Goal: Task Accomplishment & Management: Manage account settings

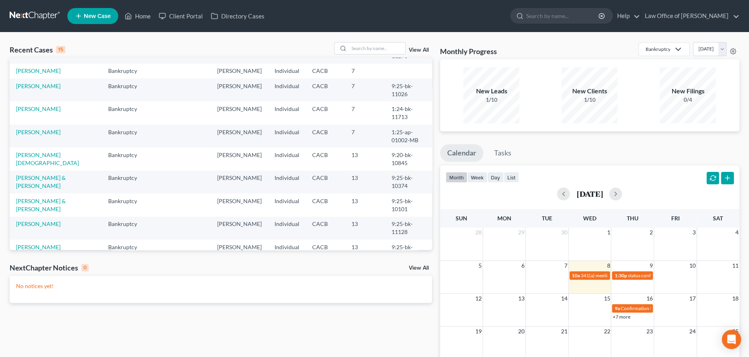
scroll to position [80, 0]
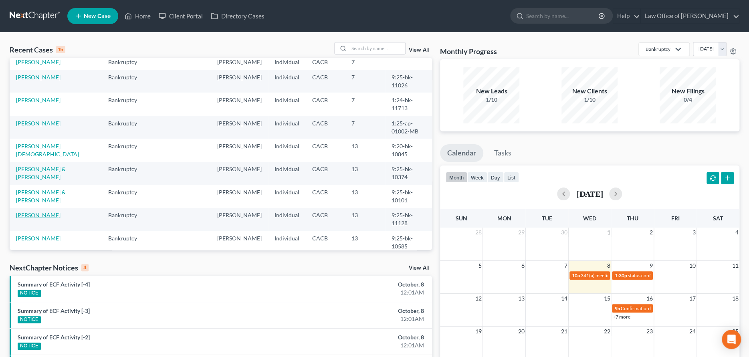
click at [50, 218] on link "[PERSON_NAME]" at bounding box center [38, 215] width 44 height 7
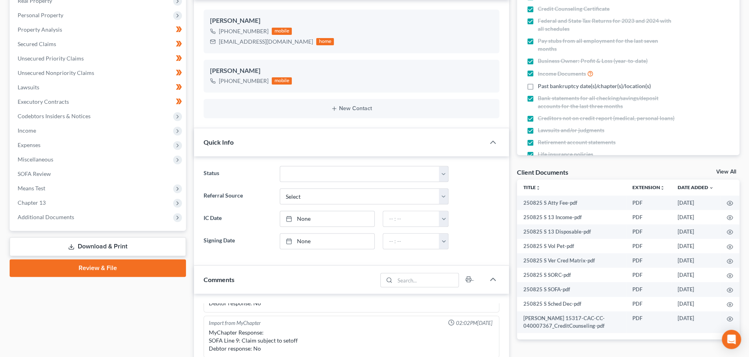
scroll to position [160, 0]
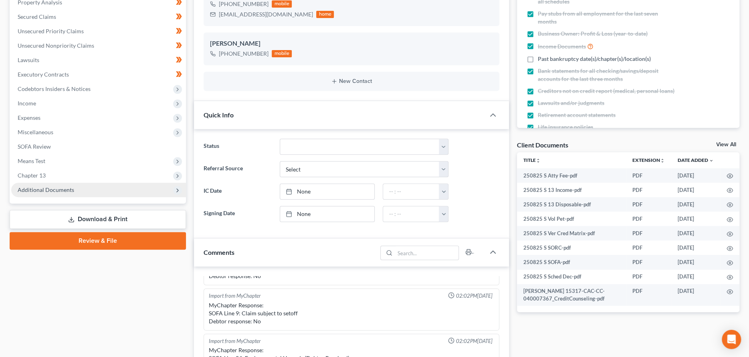
click at [54, 185] on span "Additional Documents" at bounding box center [98, 190] width 175 height 14
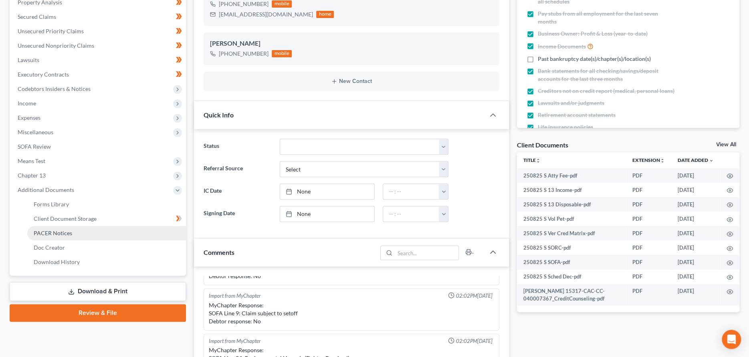
click at [61, 230] on span "PACER Notices" at bounding box center [53, 233] width 38 height 7
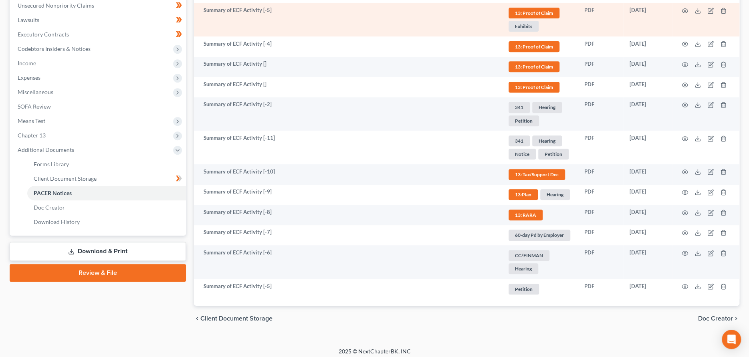
scroll to position [204, 0]
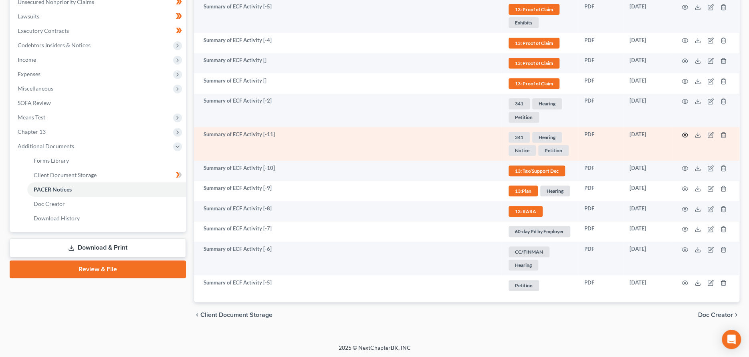
click at [683, 133] on icon "button" at bounding box center [685, 135] width 6 height 4
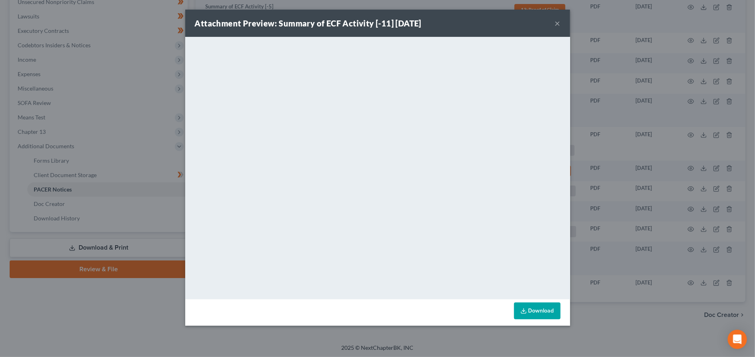
click at [558, 14] on div "Attachment Preview: Summary of ECF Activity [-11] [DATE] ×" at bounding box center [377, 23] width 385 height 27
click at [558, 22] on button "×" at bounding box center [558, 23] width 6 height 10
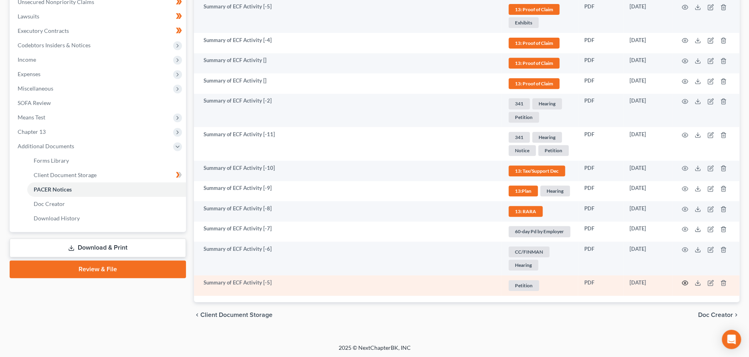
click at [687, 284] on icon "button" at bounding box center [685, 283] width 6 height 6
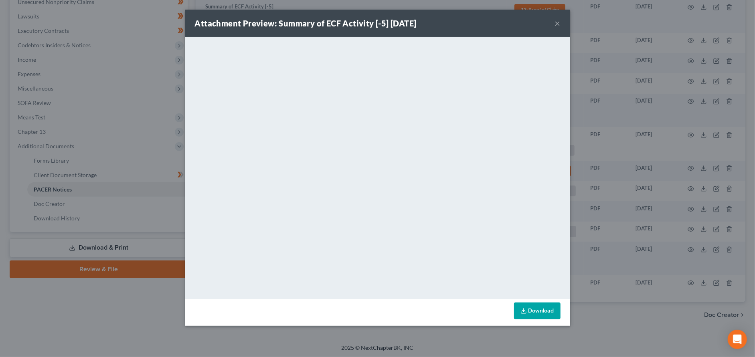
drag, startPoint x: 465, startPoint y: 23, endPoint x: 910, endPoint y: 40, distance: 444.9
click at [754, 40] on html "Home New Case Client Portal Directory Cases Law Office of [PERSON_NAME] [EMAIL_…" at bounding box center [377, 77] width 755 height 562
click at [557, 22] on button "×" at bounding box center [558, 23] width 6 height 10
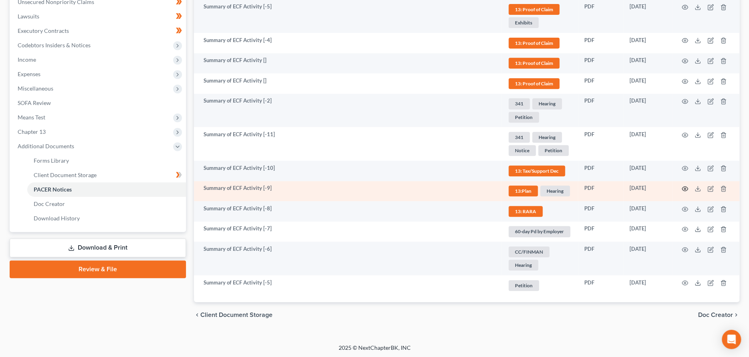
click at [687, 188] on icon "button" at bounding box center [685, 189] width 6 height 4
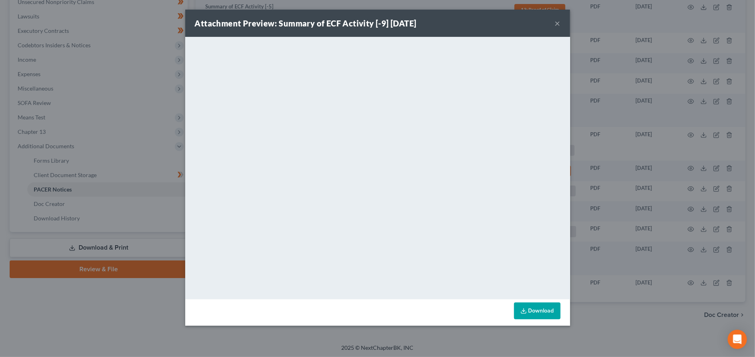
click at [555, 22] on button "×" at bounding box center [558, 23] width 6 height 10
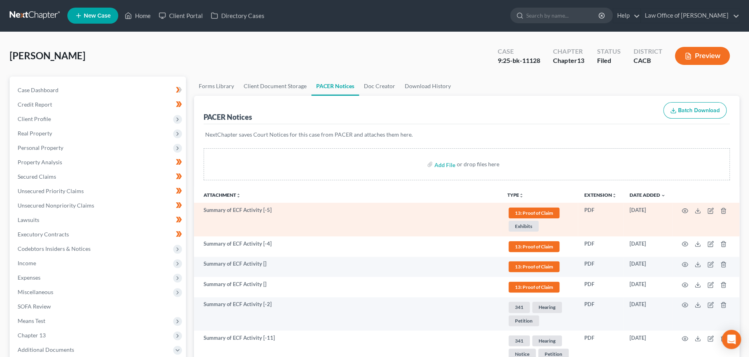
scroll to position [0, 0]
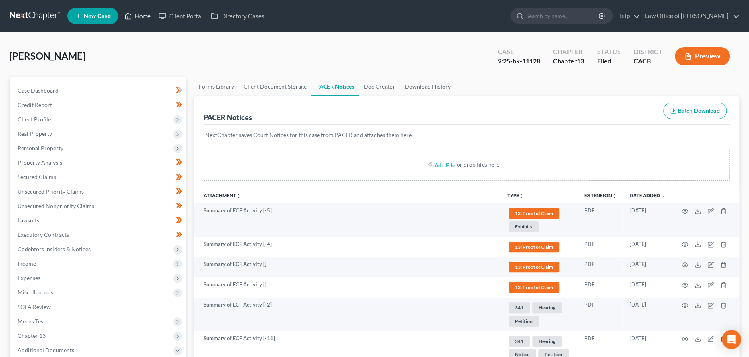
click at [144, 16] on link "Home" at bounding box center [138, 16] width 34 height 14
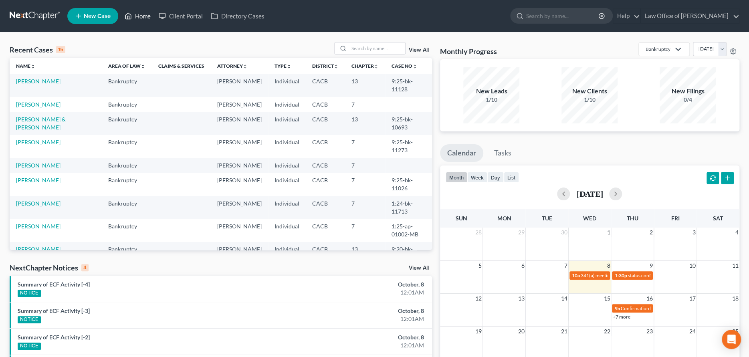
scroll to position [105, 0]
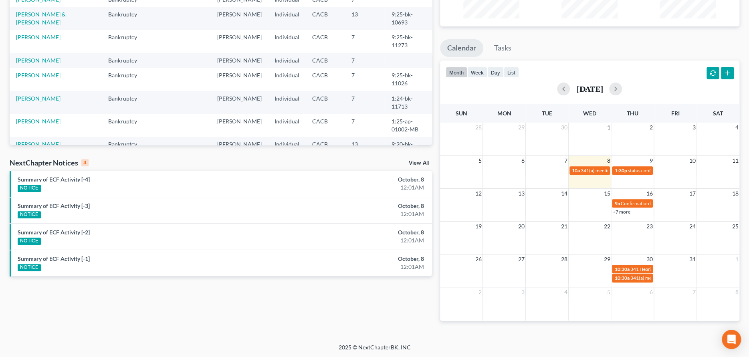
click at [422, 161] on link "View All" at bounding box center [419, 163] width 20 height 6
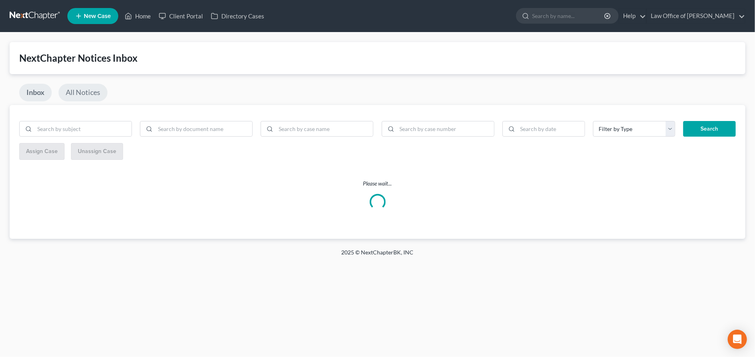
click at [88, 95] on link "All Notices" at bounding box center [83, 93] width 49 height 18
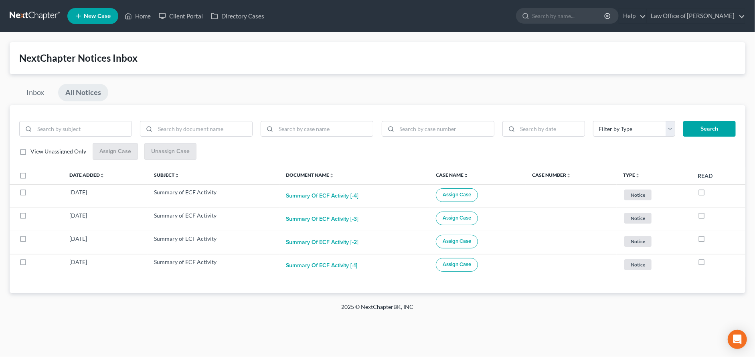
click at [81, 89] on link "All Notices" at bounding box center [83, 93] width 50 height 18
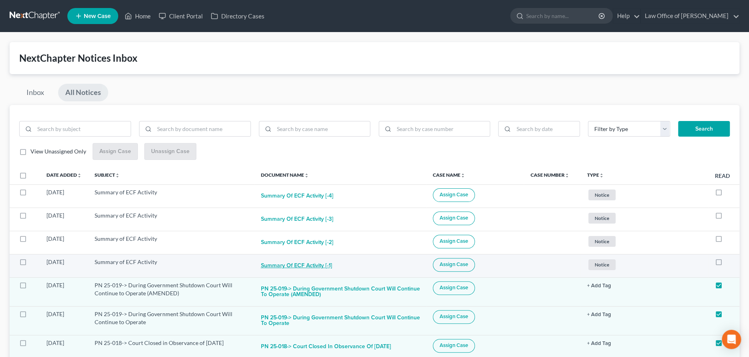
click at [299, 270] on button "Summary of ECF Activity [-1]" at bounding box center [296, 266] width 71 height 16
checkbox input "true"
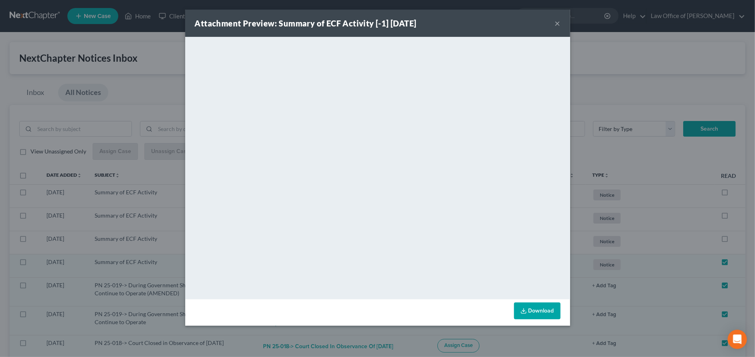
click at [538, 315] on link "Download" at bounding box center [537, 311] width 46 height 17
click at [556, 19] on button "×" at bounding box center [558, 23] width 6 height 10
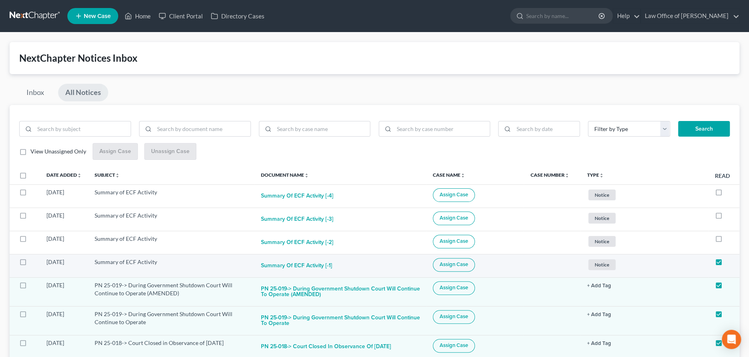
click at [469, 268] on button "Assign Case" at bounding box center [454, 265] width 42 height 14
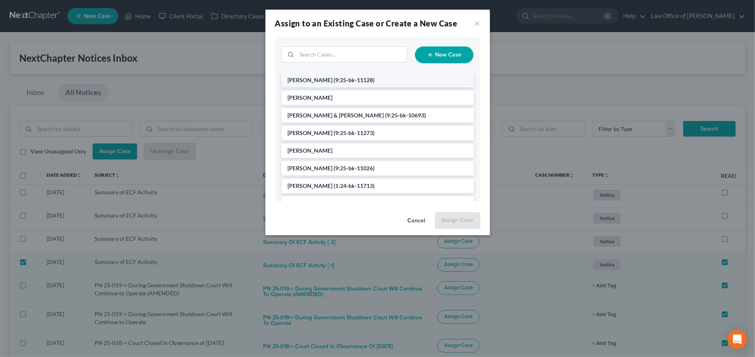
click at [322, 83] on li "[PERSON_NAME] (9:25-bk-11128)" at bounding box center [377, 80] width 192 height 14
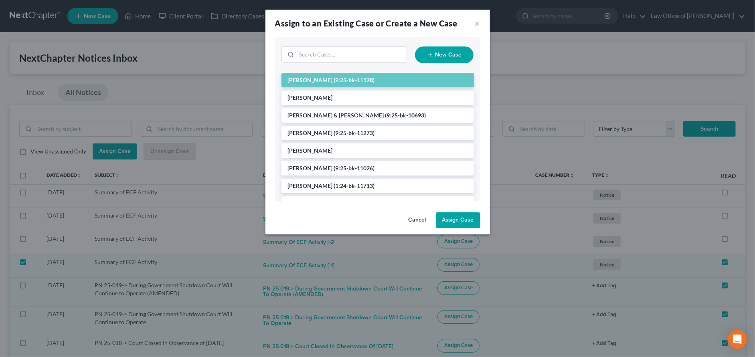
click at [459, 218] on button "Assign Case" at bounding box center [458, 220] width 44 height 16
checkbox input "false"
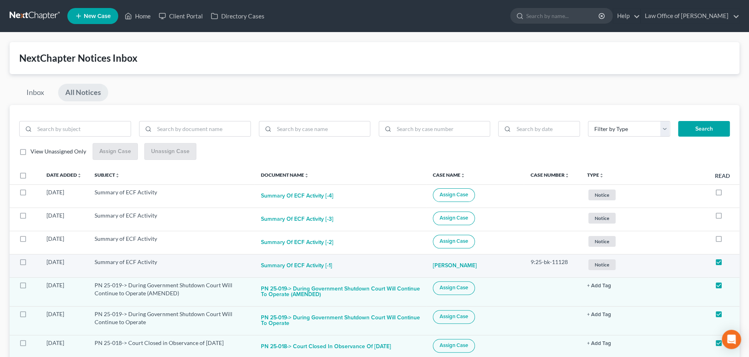
click at [600, 265] on span "Notice" at bounding box center [601, 264] width 27 height 11
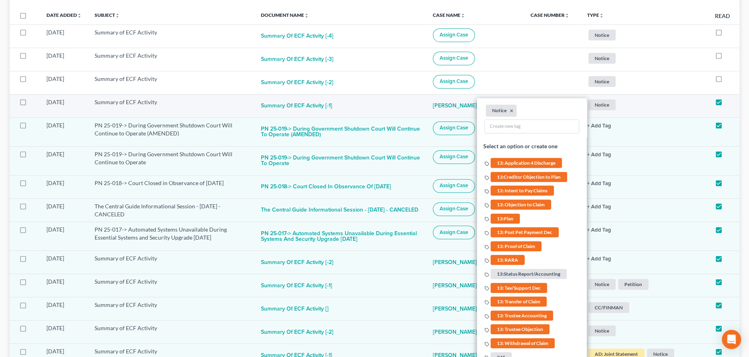
scroll to position [160, 0]
click at [515, 241] on span "13: Proof of Claim" at bounding box center [516, 246] width 51 height 10
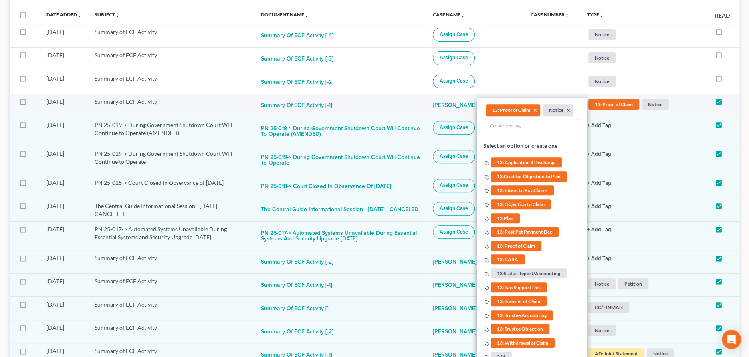
click at [572, 110] on li "Notice ×" at bounding box center [558, 110] width 31 height 12
click at [570, 110] on button "×" at bounding box center [569, 110] width 4 height 7
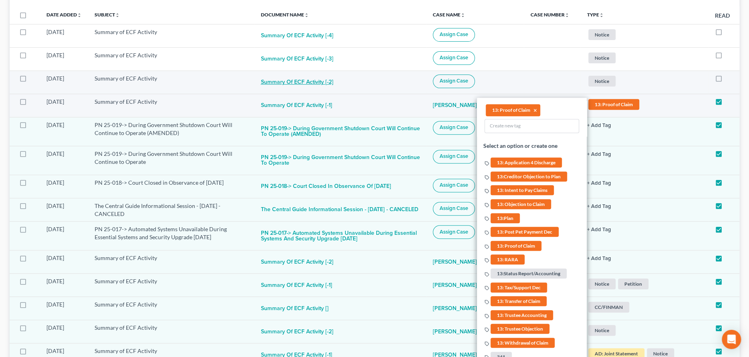
click at [323, 84] on button "Summary of ECF Activity [-2]" at bounding box center [297, 83] width 73 height 16
checkbox input "true"
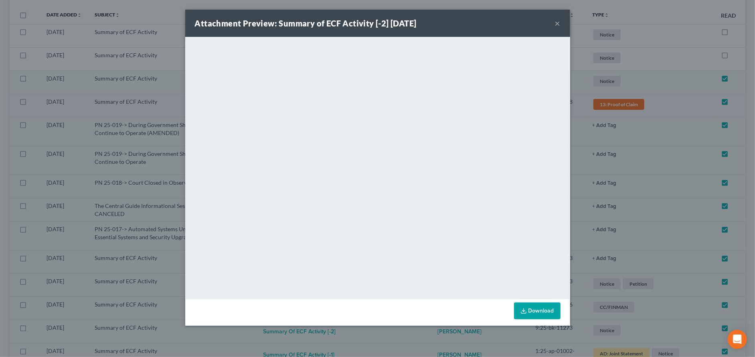
click at [555, 20] on button "×" at bounding box center [558, 23] width 6 height 10
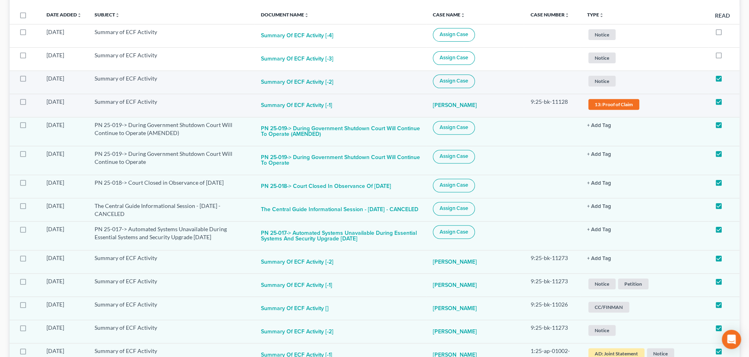
click at [475, 84] on button "Assign Case" at bounding box center [454, 82] width 42 height 14
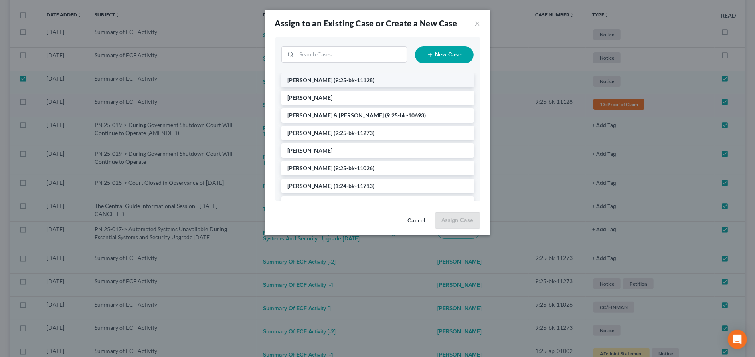
click at [326, 81] on span "[PERSON_NAME]" at bounding box center [310, 80] width 45 height 7
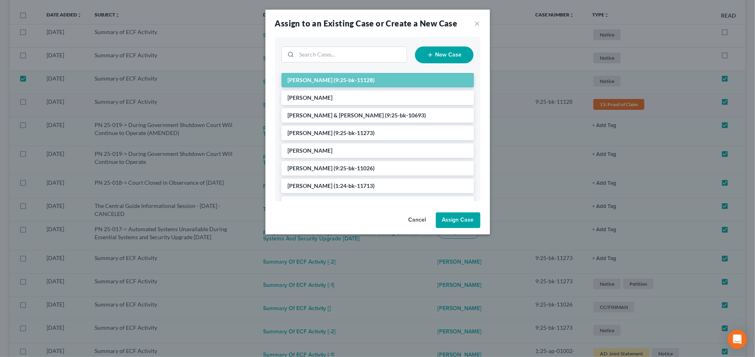
click at [455, 222] on button "Assign Case" at bounding box center [458, 220] width 44 height 16
checkbox input "false"
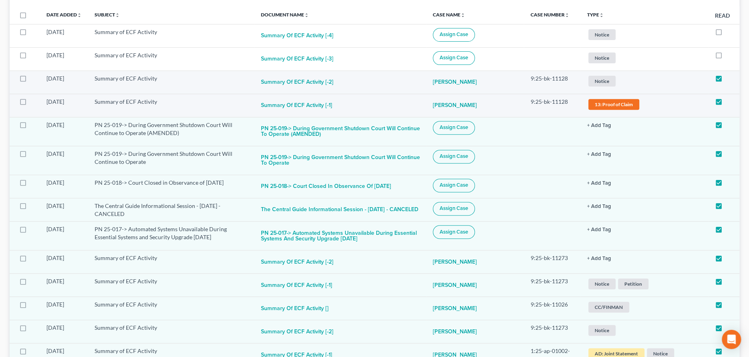
click at [593, 77] on span "Notice" at bounding box center [601, 81] width 27 height 11
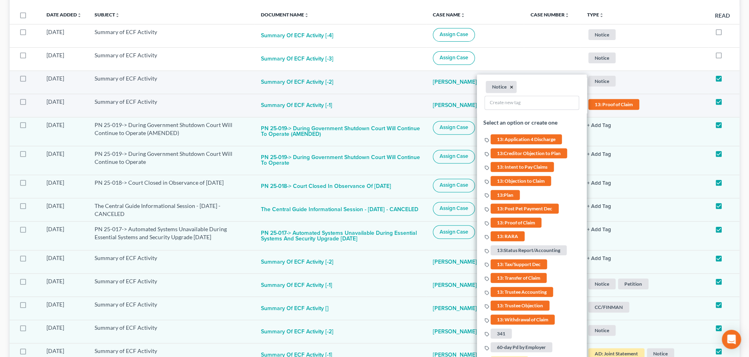
click at [512, 85] on button "×" at bounding box center [512, 86] width 4 height 7
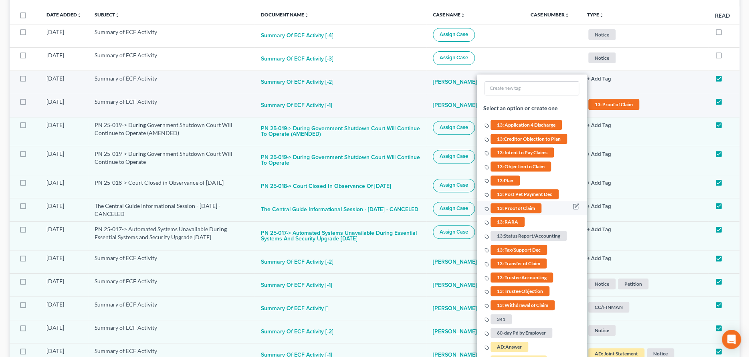
click at [502, 206] on span "13: Proof of Claim" at bounding box center [516, 208] width 51 height 10
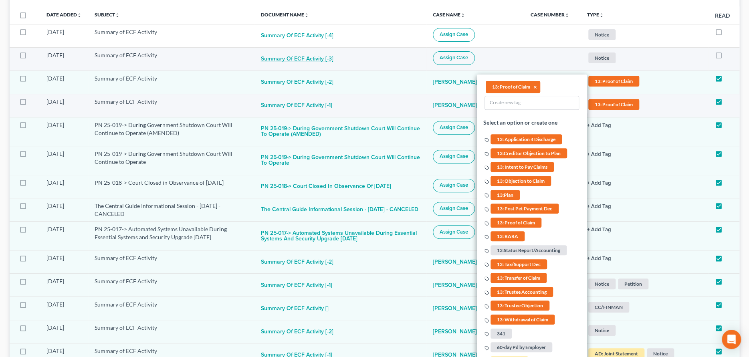
click at [322, 58] on button "Summary of ECF Activity [-3]" at bounding box center [297, 59] width 73 height 16
checkbox input "true"
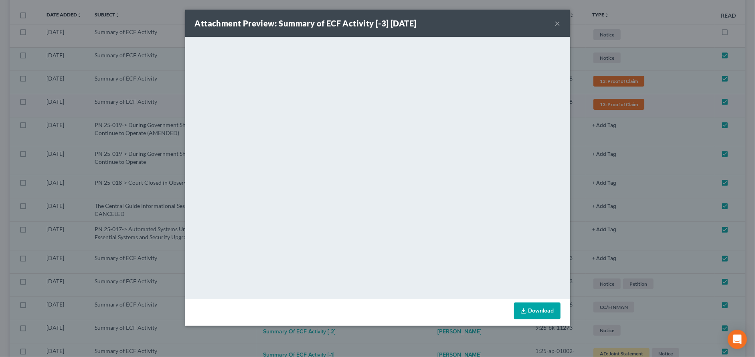
click at [556, 20] on button "×" at bounding box center [558, 23] width 6 height 10
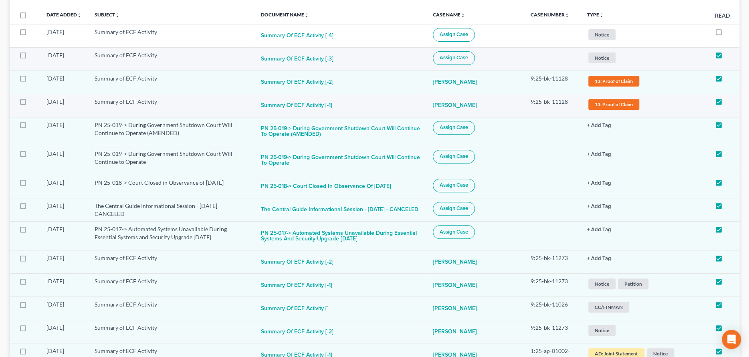
click at [468, 57] on span "Assign Case" at bounding box center [454, 58] width 28 height 6
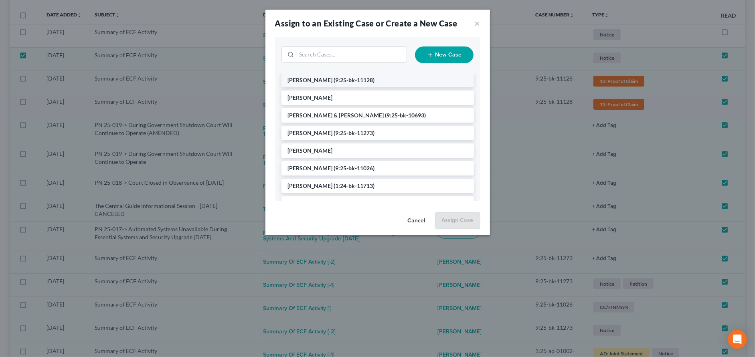
click at [327, 82] on li "[PERSON_NAME] (9:25-bk-11128)" at bounding box center [377, 80] width 192 height 14
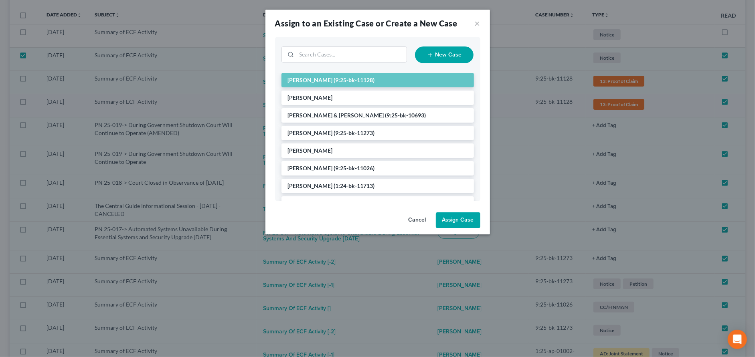
click at [454, 225] on button "Assign Case" at bounding box center [458, 220] width 44 height 16
checkbox input "false"
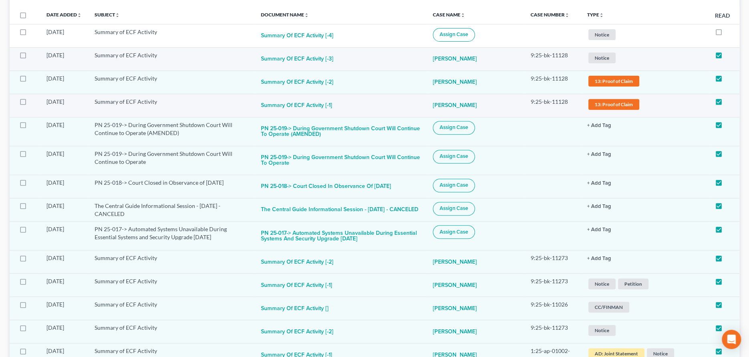
click at [608, 54] on span "Notice" at bounding box center [601, 58] width 27 height 11
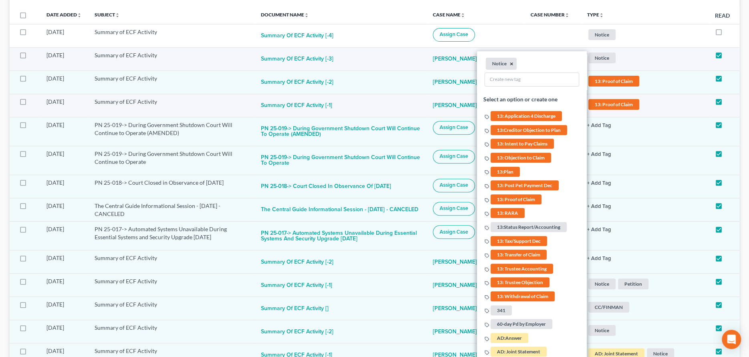
click at [513, 62] on button "×" at bounding box center [512, 63] width 4 height 7
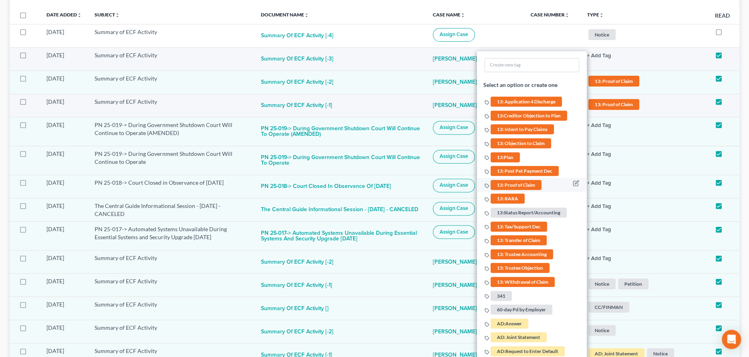
click at [512, 182] on span "13: Proof of Claim" at bounding box center [516, 185] width 51 height 10
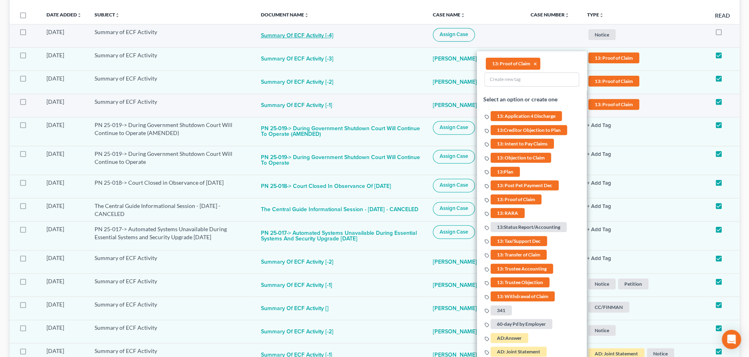
click at [324, 38] on button "Summary of ECF Activity [-4]" at bounding box center [297, 36] width 73 height 16
checkbox input "true"
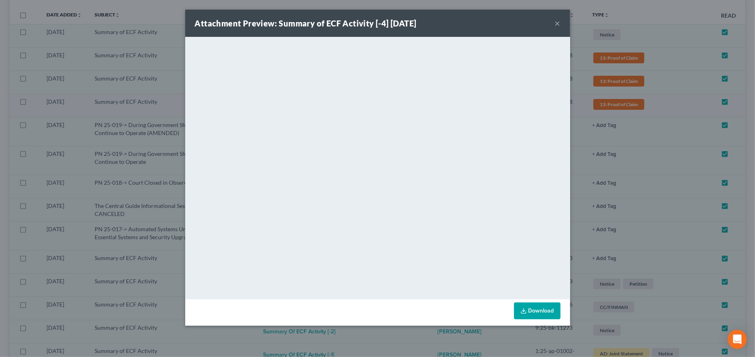
click at [556, 20] on button "×" at bounding box center [558, 23] width 6 height 10
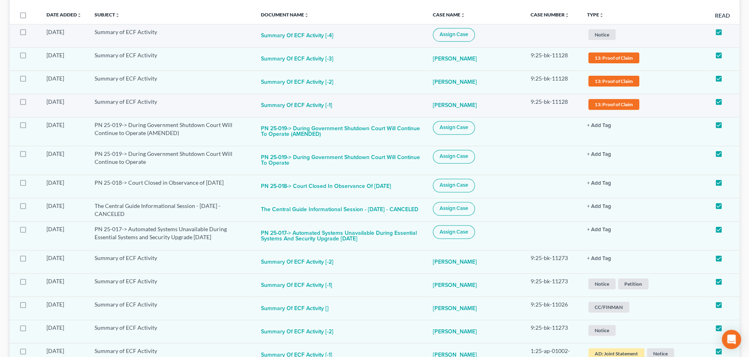
click at [468, 34] on span "Assign Case" at bounding box center [454, 34] width 28 height 6
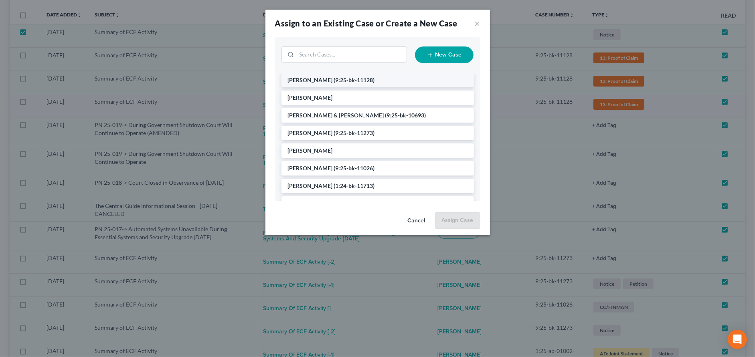
click at [307, 79] on span "[PERSON_NAME]" at bounding box center [310, 80] width 45 height 7
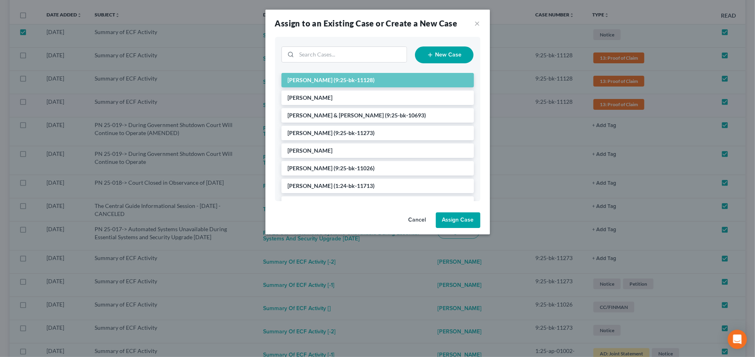
drag, startPoint x: 464, startPoint y: 219, endPoint x: 486, endPoint y: 186, distance: 39.5
click at [463, 218] on button "Assign Case" at bounding box center [458, 220] width 44 height 16
checkbox input "false"
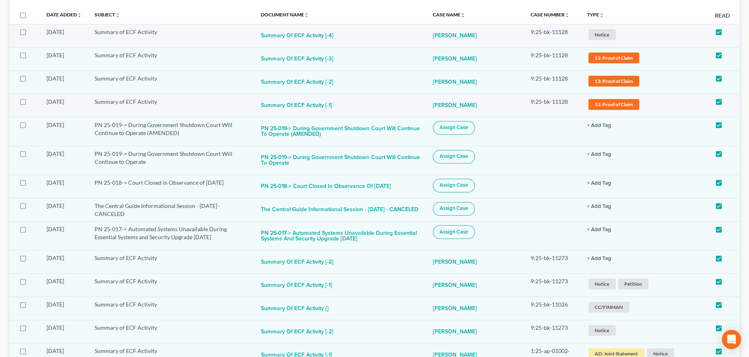
click at [604, 29] on span "Notice" at bounding box center [601, 34] width 27 height 11
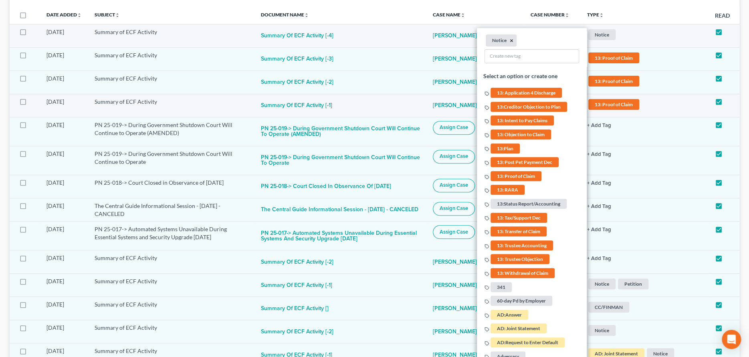
click at [512, 40] on button "×" at bounding box center [512, 40] width 4 height 7
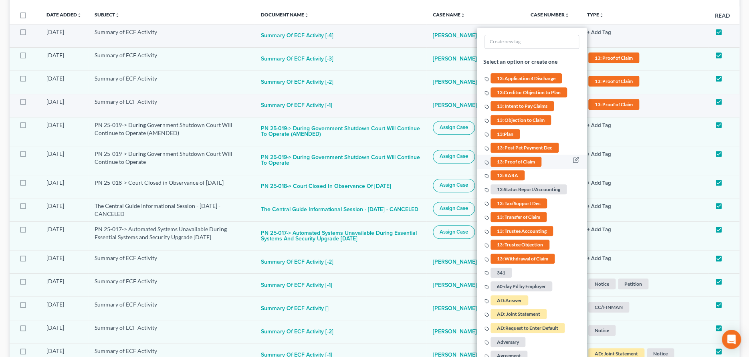
click at [507, 160] on span "13: Proof of Claim" at bounding box center [516, 161] width 51 height 10
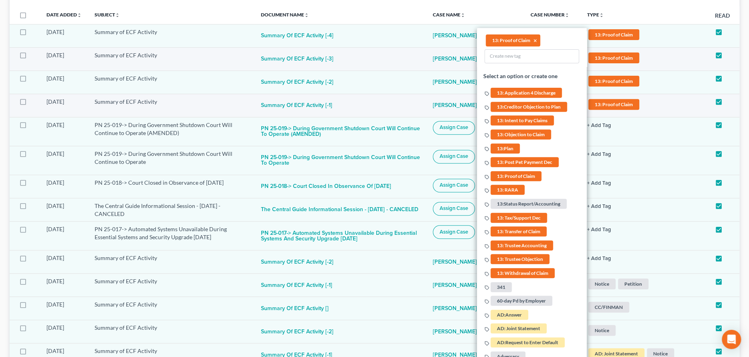
click at [647, 32] on link "13: Proof of Claim + Add Tag" at bounding box center [644, 34] width 115 height 13
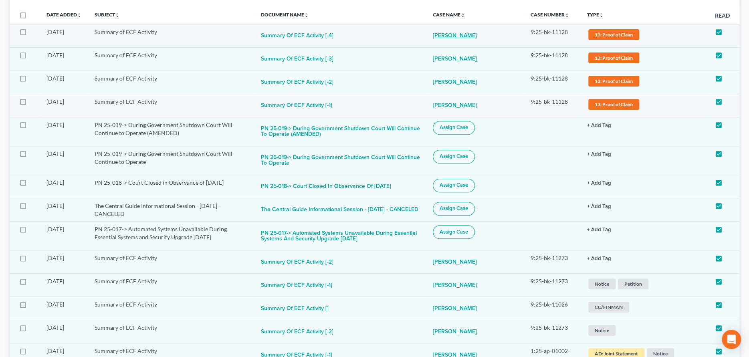
click at [473, 35] on link "[PERSON_NAME]" at bounding box center [455, 36] width 44 height 16
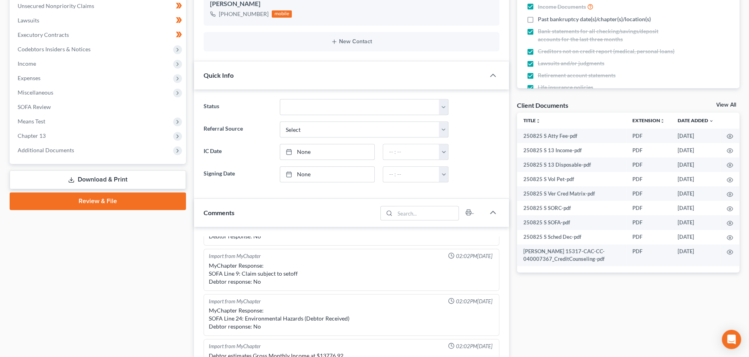
scroll to position [200, 0]
click at [57, 149] on span "Additional Documents" at bounding box center [46, 149] width 57 height 7
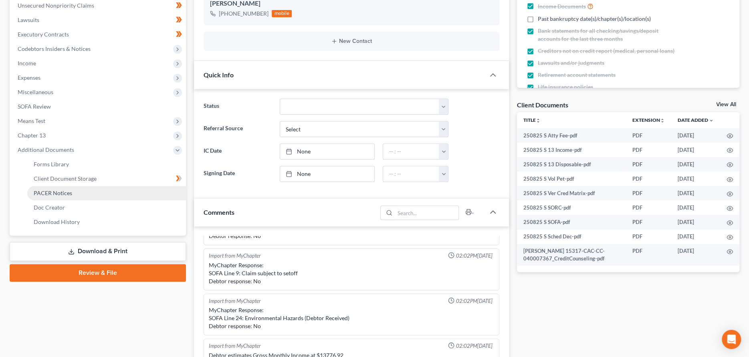
click at [60, 196] on link "PACER Notices" at bounding box center [106, 193] width 159 height 14
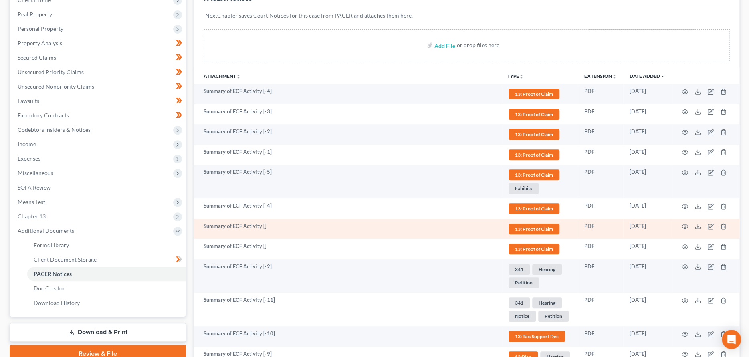
scroll to position [120, 0]
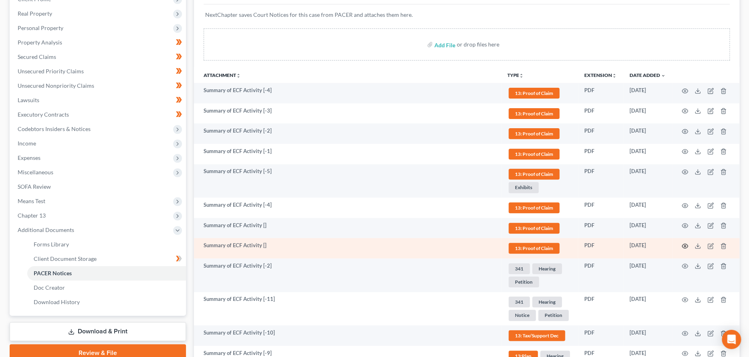
click at [683, 243] on icon "button" at bounding box center [685, 246] width 6 height 6
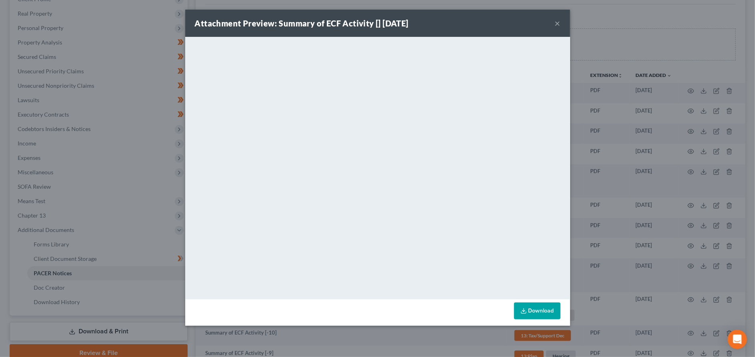
drag, startPoint x: 557, startPoint y: 23, endPoint x: 551, endPoint y: 28, distance: 7.7
click at [556, 24] on button "×" at bounding box center [558, 23] width 6 height 10
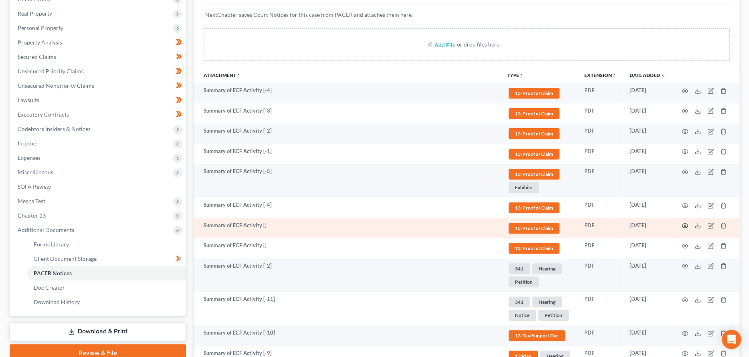
click at [686, 226] on icon "button" at bounding box center [685, 225] width 6 height 6
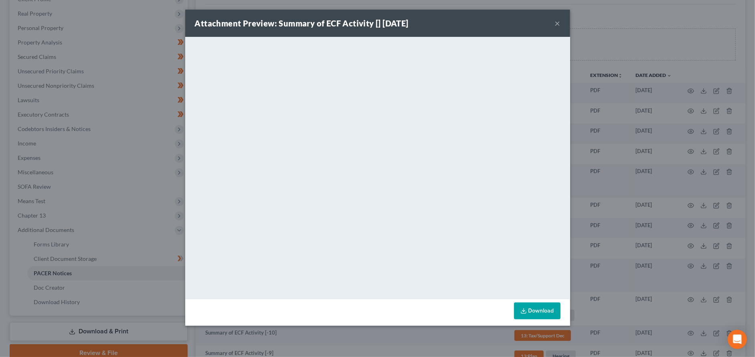
click at [558, 23] on button "×" at bounding box center [558, 23] width 6 height 10
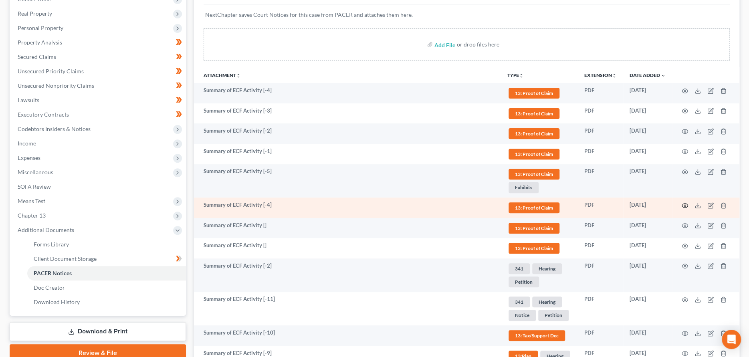
click at [683, 202] on icon "button" at bounding box center [685, 205] width 6 height 6
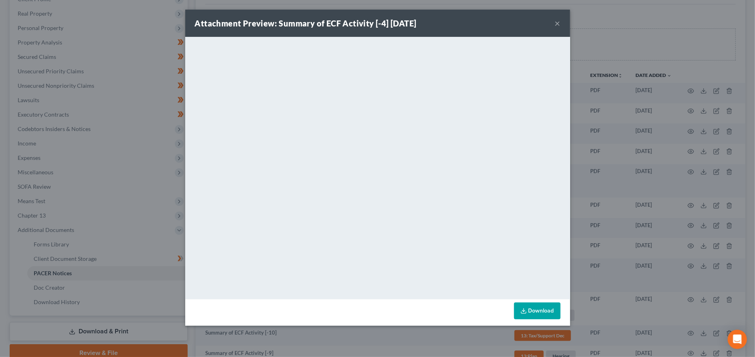
click at [556, 18] on button "×" at bounding box center [558, 23] width 6 height 10
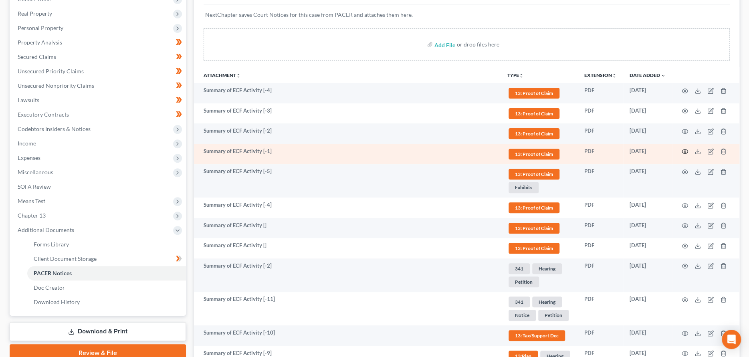
click at [683, 152] on icon "button" at bounding box center [685, 151] width 6 height 6
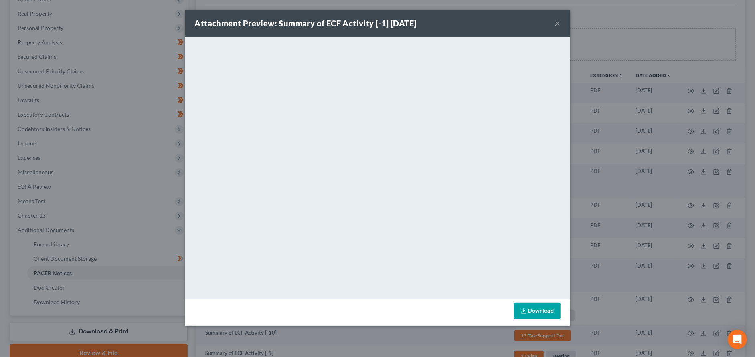
click at [558, 21] on button "×" at bounding box center [558, 23] width 6 height 10
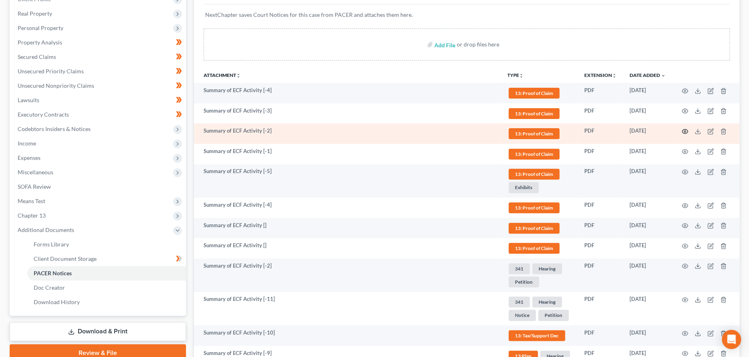
click at [684, 132] on icon "button" at bounding box center [685, 131] width 6 height 6
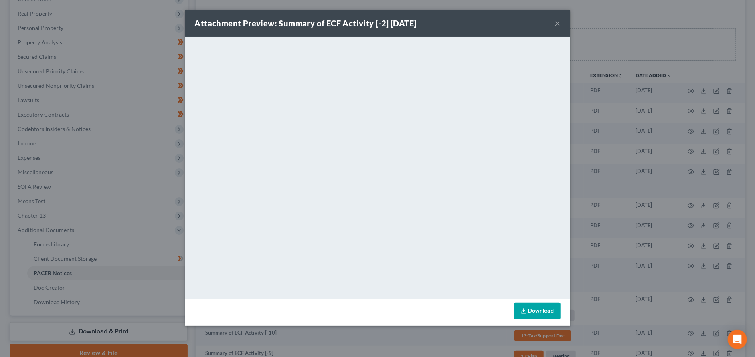
click at [558, 24] on button "×" at bounding box center [558, 23] width 6 height 10
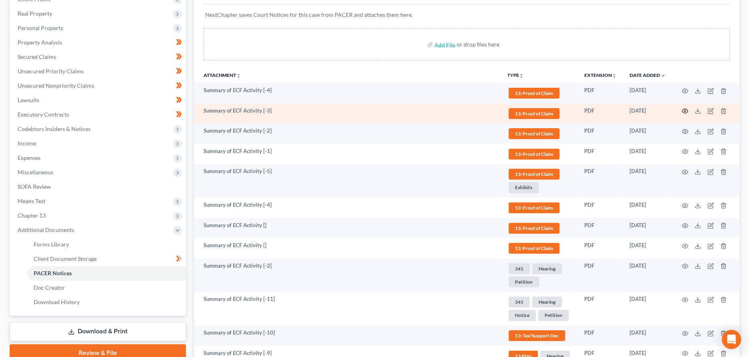
click at [685, 110] on icon "button" at bounding box center [685, 111] width 6 height 6
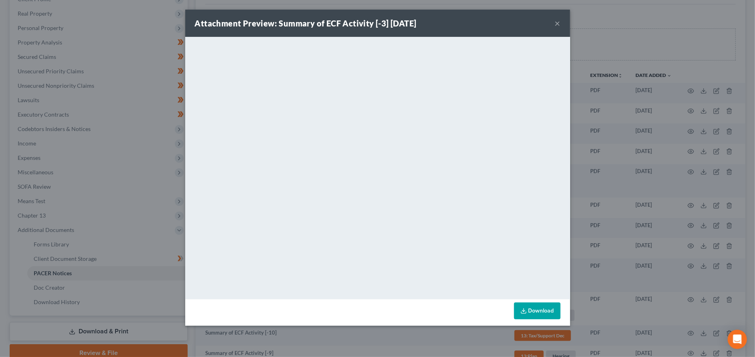
click at [556, 20] on button "×" at bounding box center [558, 23] width 6 height 10
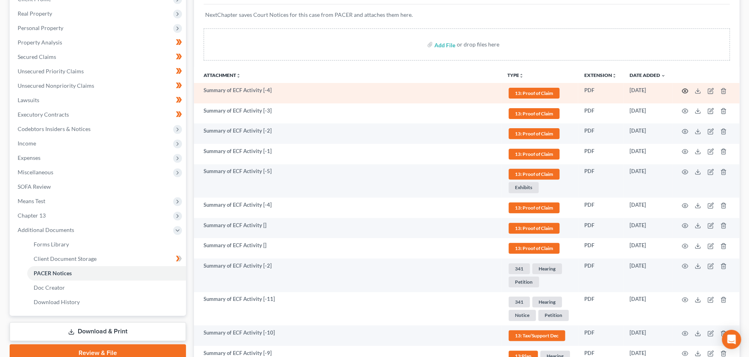
click at [685, 89] on icon "button" at bounding box center [685, 91] width 6 height 6
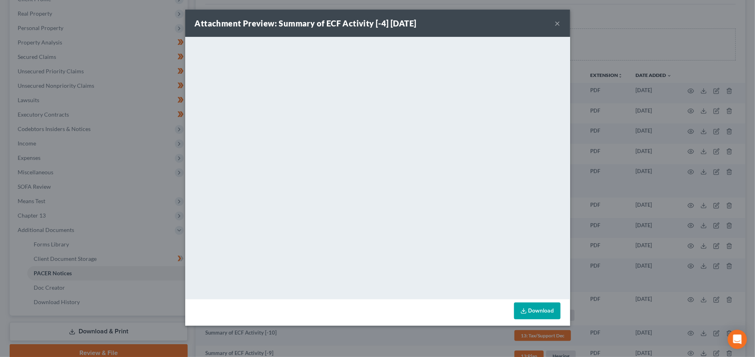
click at [556, 25] on button "×" at bounding box center [558, 23] width 6 height 10
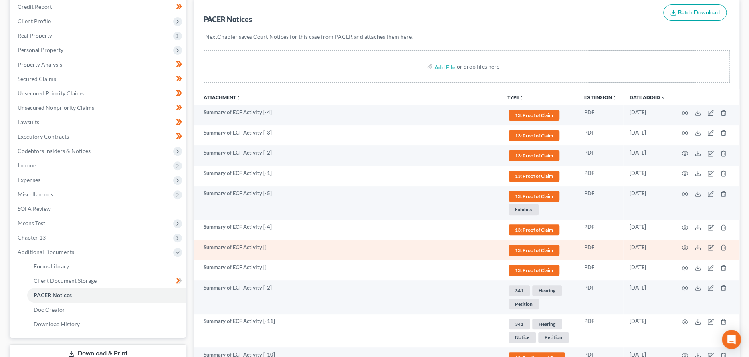
scroll to position [80, 0]
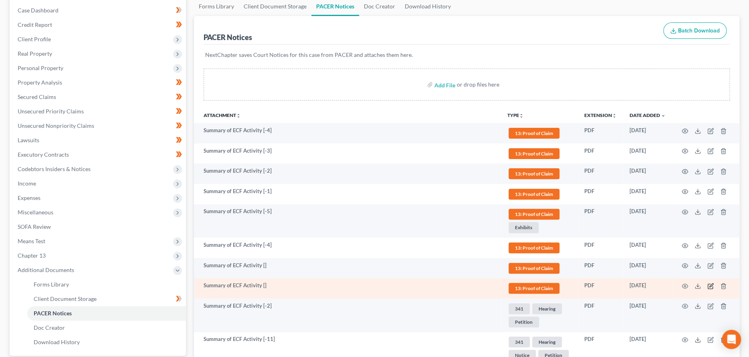
click at [707, 288] on icon "button" at bounding box center [710, 286] width 6 height 6
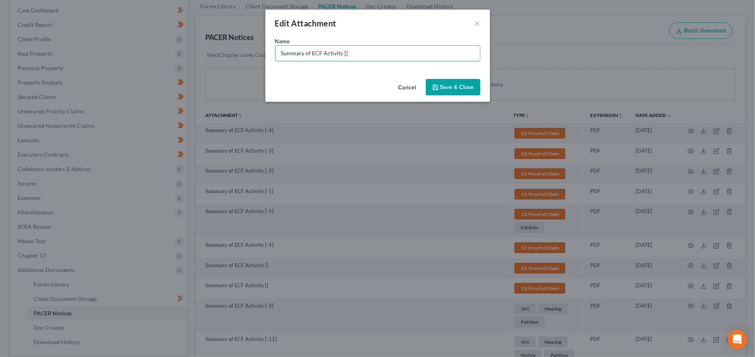
drag, startPoint x: 368, startPoint y: 47, endPoint x: 278, endPoint y: 63, distance: 91.2
click at [278, 63] on div "Name * Summary of ECF Activity []" at bounding box center [377, 56] width 224 height 39
type input "POC1 FTB 9205 $1,659 ($1,544.24 priority)"
click at [470, 88] on span "Save & Close" at bounding box center [457, 87] width 34 height 7
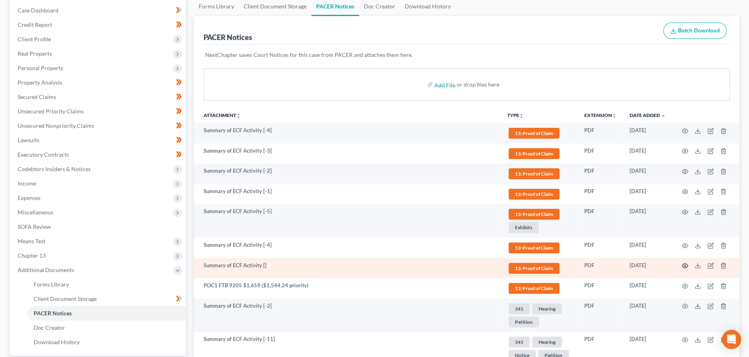
click at [686, 266] on icon "button" at bounding box center [685, 266] width 6 height 6
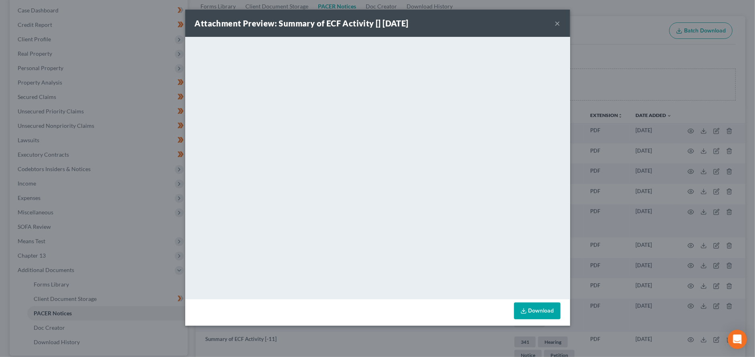
click at [556, 20] on button "×" at bounding box center [558, 23] width 6 height 10
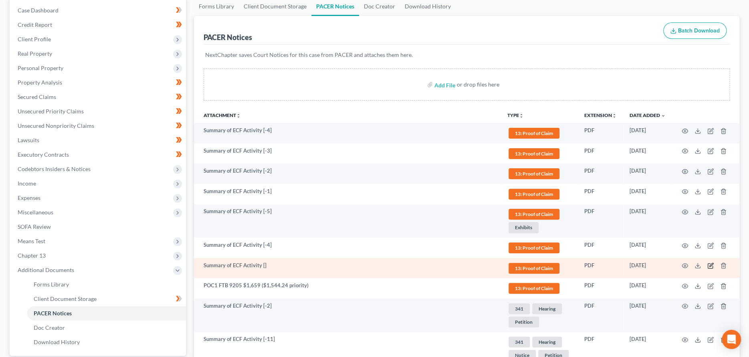
click at [711, 265] on icon "button" at bounding box center [712, 265] width 4 height 4
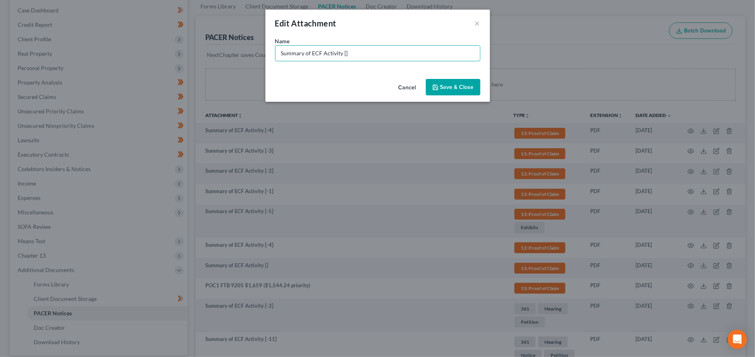
drag, startPoint x: 350, startPoint y: 52, endPoint x: 271, endPoint y: 53, distance: 79.0
click at [271, 53] on div "Name * Summary of ECF Activity []" at bounding box center [377, 56] width 224 height 39
type input "POC2 IRS 9205 $5757.81 ($5,483.05 priority)"
click at [433, 89] on icon "button" at bounding box center [435, 87] width 6 height 6
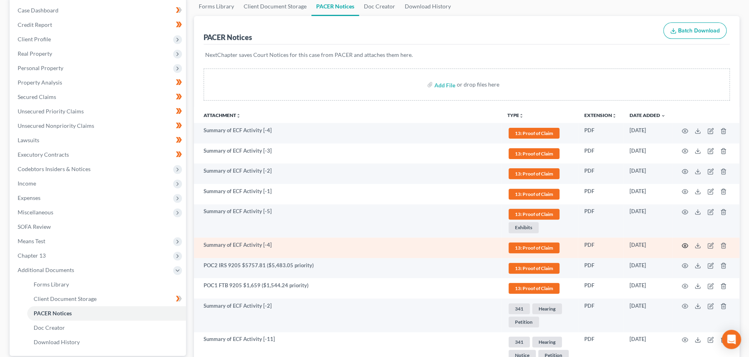
click at [682, 246] on icon "button" at bounding box center [685, 245] width 6 height 4
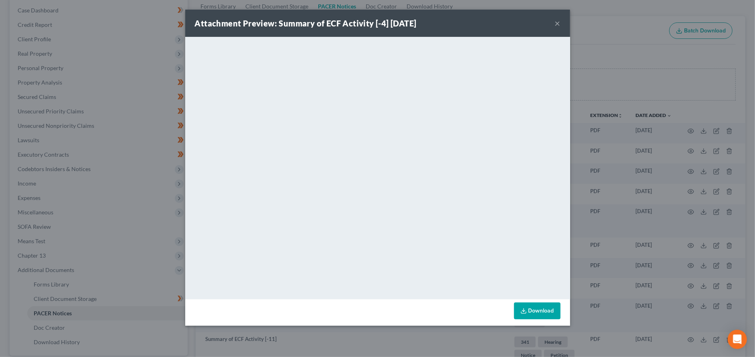
drag, startPoint x: 554, startPoint y: 20, endPoint x: 559, endPoint y: 32, distance: 13.6
click at [556, 28] on div "Attachment Preview: Summary of ECF Activity [-4] [DATE] ×" at bounding box center [377, 23] width 385 height 27
click at [556, 22] on button "×" at bounding box center [558, 23] width 6 height 10
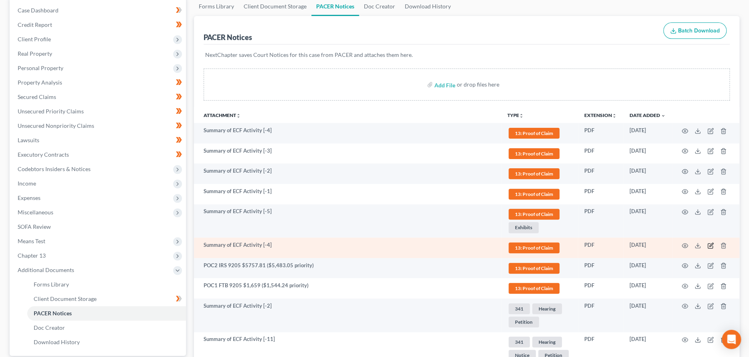
click at [708, 244] on icon "button" at bounding box center [710, 245] width 5 height 5
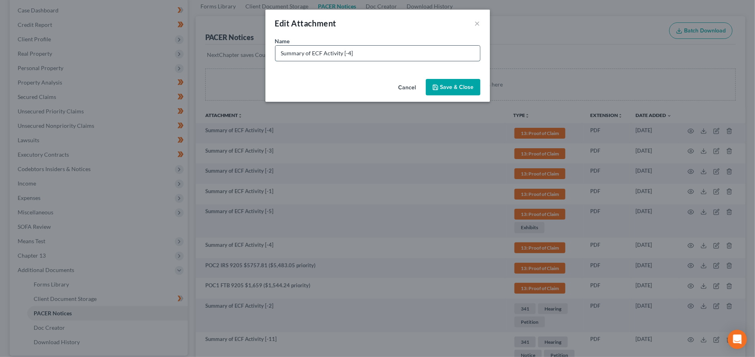
drag, startPoint x: 363, startPoint y: 51, endPoint x: 276, endPoint y: 50, distance: 87.4
click at [277, 50] on input "Summary of ECF Activity [-4]" at bounding box center [377, 53] width 204 height 15
type input "POC3 [PERSON_NAME] AIS 9997 $6,467.71"
click at [439, 84] on icon "button" at bounding box center [435, 87] width 6 height 6
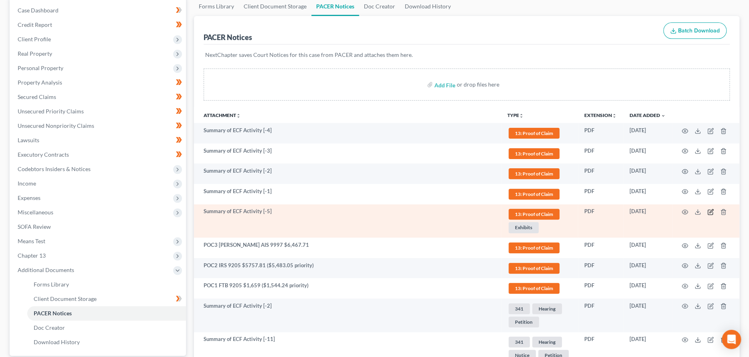
click at [710, 211] on icon "button" at bounding box center [712, 211] width 4 height 4
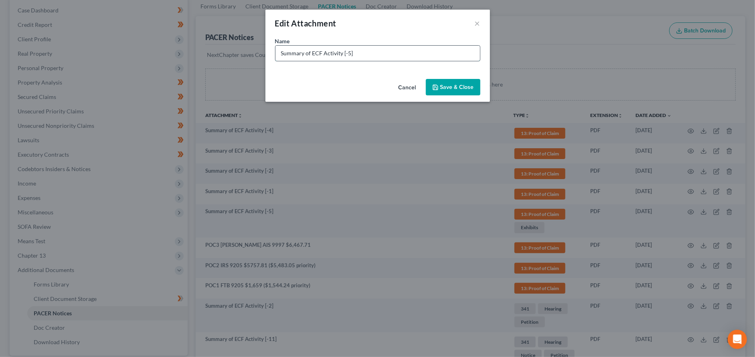
click at [366, 48] on input "Summary of ECF Activity [-5]" at bounding box center [377, 53] width 204 height 15
drag, startPoint x: 366, startPoint y: 53, endPoint x: 273, endPoint y: 55, distance: 92.2
click at [273, 55] on div "Name * Summary of ECF Activity [-5]" at bounding box center [377, 56] width 224 height 39
type input "POC3Exhibits"
click at [447, 91] on button "Save & Close" at bounding box center [453, 87] width 55 height 17
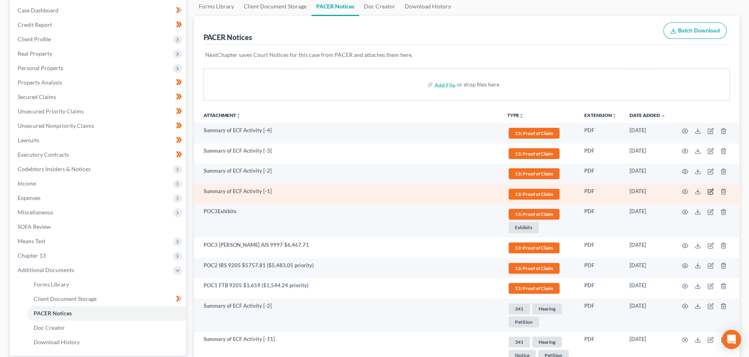
click at [713, 194] on icon "button" at bounding box center [710, 191] width 6 height 6
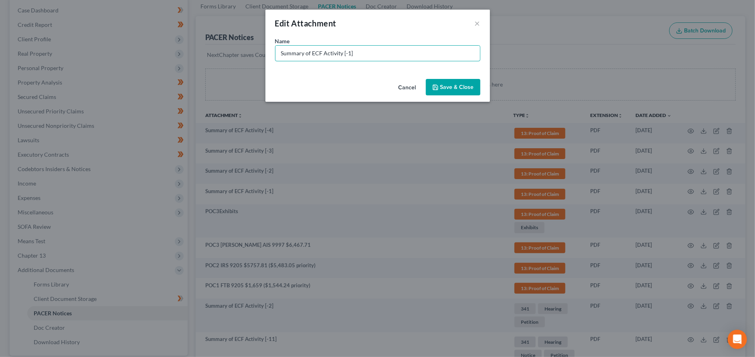
drag, startPoint x: 373, startPoint y: 53, endPoint x: 267, endPoint y: 47, distance: 106.4
click at [267, 47] on div "Name * Summary of ECF Activity [-1]" at bounding box center [377, 56] width 224 height 39
type input "POC4 USBank 2907 $13,270.49"
click at [437, 88] on icon "button" at bounding box center [435, 87] width 6 height 6
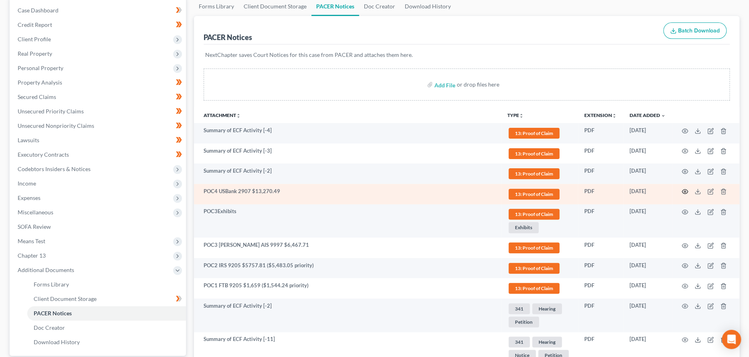
click at [684, 190] on icon "button" at bounding box center [685, 191] width 6 height 6
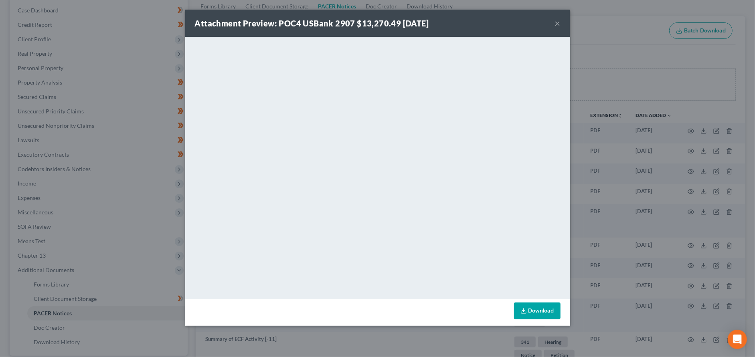
click at [557, 21] on button "×" at bounding box center [558, 23] width 6 height 10
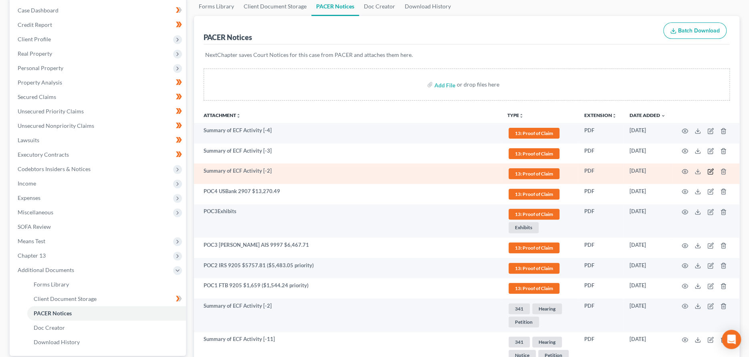
click at [708, 170] on icon "button" at bounding box center [710, 172] width 5 height 5
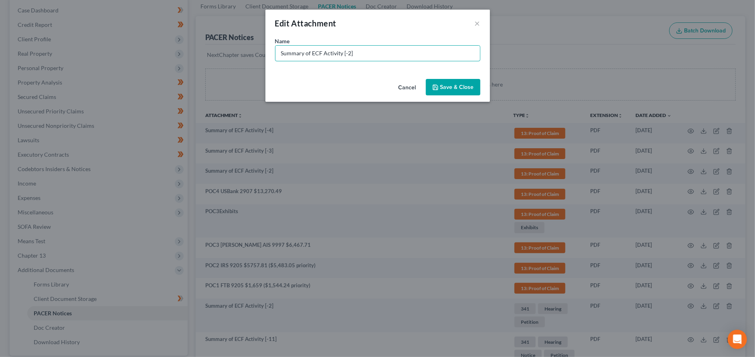
drag, startPoint x: 358, startPoint y: 57, endPoint x: 261, endPoint y: 63, distance: 97.6
click at [261, 63] on div "Edit Attachment × Name * Summary of ECF Activity [-2] Cancel Save & Close" at bounding box center [377, 178] width 755 height 357
type input "POC5 Student Loan 9205 $15,970.15"
click at [444, 85] on span "Save & Close" at bounding box center [457, 87] width 34 height 7
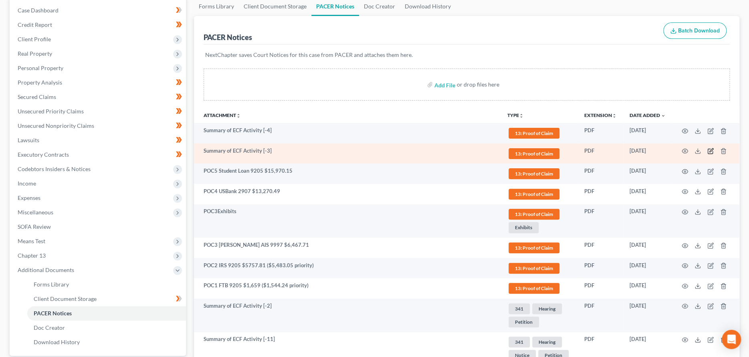
click at [708, 149] on icon "button" at bounding box center [710, 151] width 5 height 5
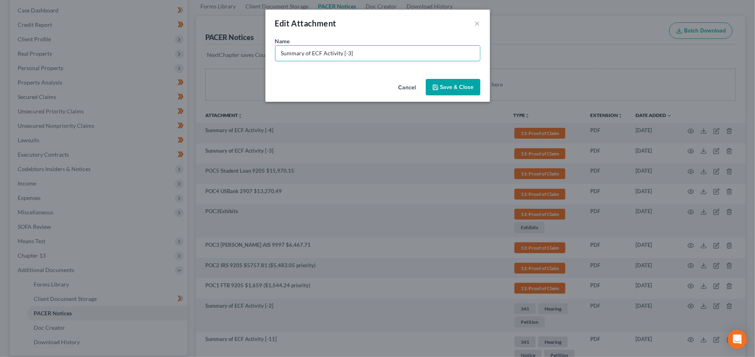
drag, startPoint x: 372, startPoint y: 54, endPoint x: 275, endPoint y: 61, distance: 97.7
click at [275, 61] on div "Name * Summary of ECF Activity [-3]" at bounding box center [377, 56] width 224 height 39
type input "POC6 Student Loan 9205 $21,613.69"
click at [469, 89] on span "Save & Close" at bounding box center [457, 87] width 34 height 7
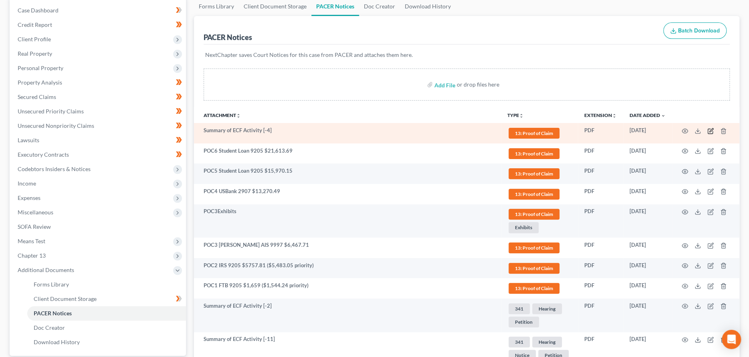
click at [709, 130] on icon "button" at bounding box center [710, 131] width 6 height 6
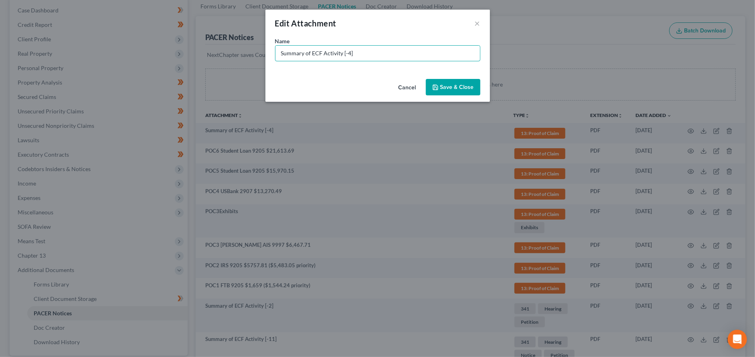
drag, startPoint x: 387, startPoint y: 52, endPoint x: 212, endPoint y: 32, distance: 176.3
click at [212, 32] on div "Edit Attachment × Name * Summary of ECF Activity [-4] Cancel Save & Close" at bounding box center [377, 178] width 755 height 357
type input "POC7 Student Loan 9205 $17,555.93"
click at [438, 84] on icon "button" at bounding box center [435, 87] width 6 height 6
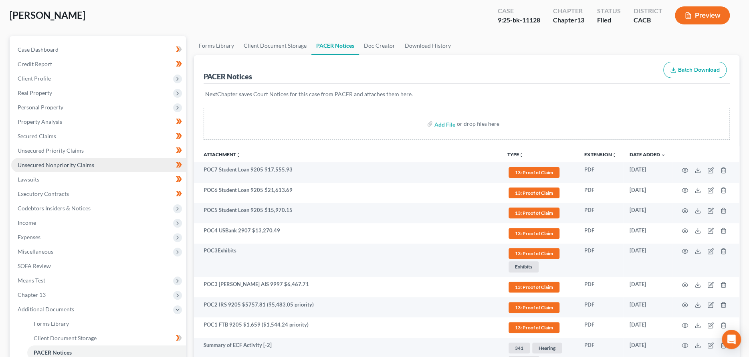
scroll to position [0, 0]
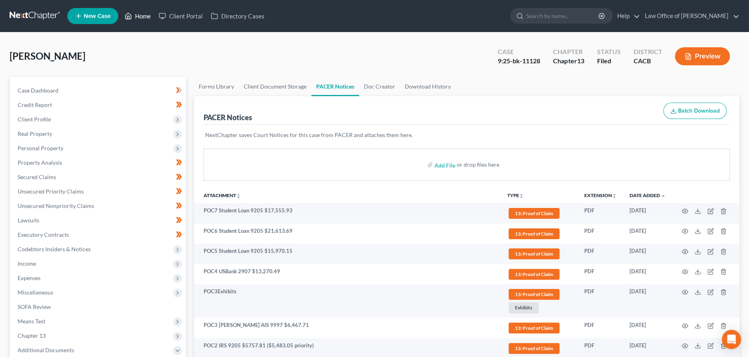
click at [146, 17] on link "Home" at bounding box center [138, 16] width 34 height 14
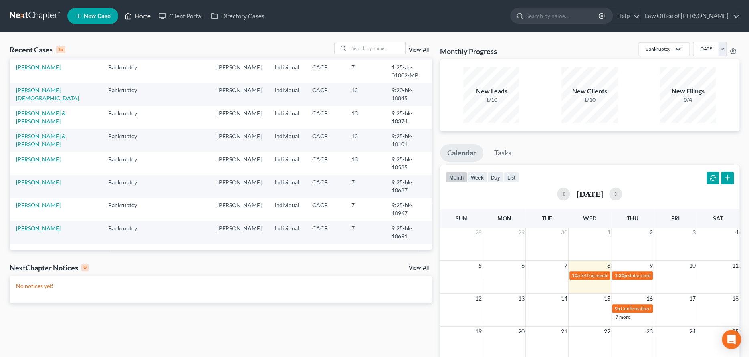
scroll to position [175, 0]
click at [47, 208] on link "[PERSON_NAME]" at bounding box center [38, 205] width 44 height 7
select select "3"
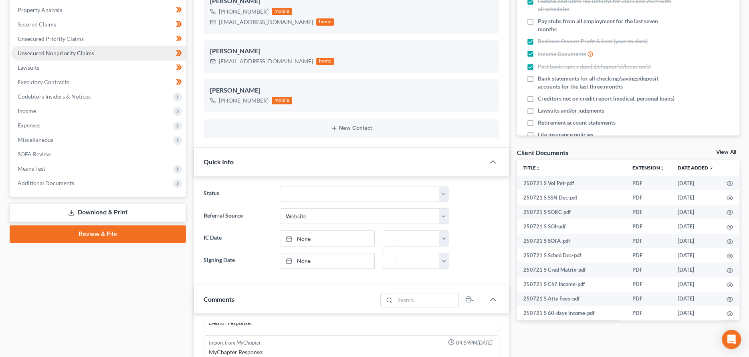
scroll to position [200, 0]
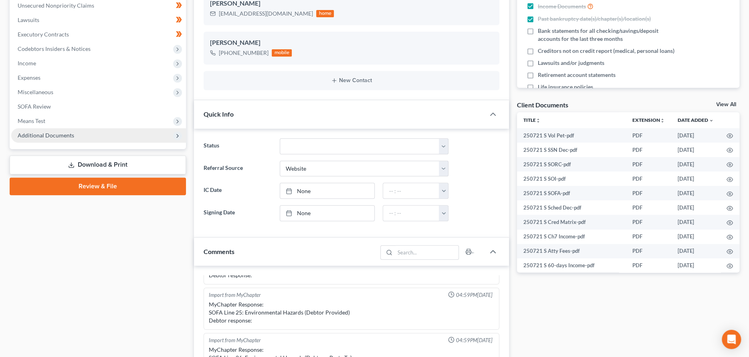
click at [80, 132] on span "Additional Documents" at bounding box center [98, 135] width 175 height 14
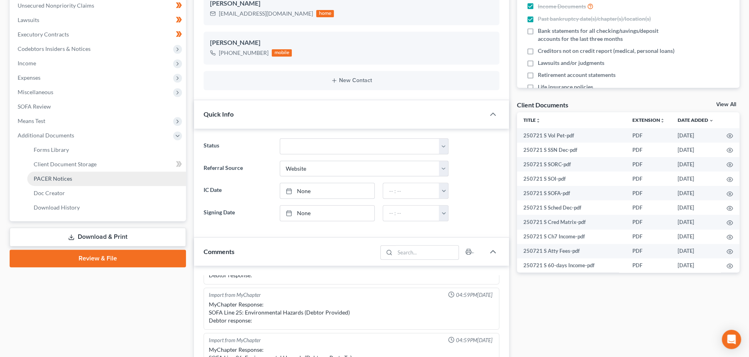
click at [72, 178] on link "PACER Notices" at bounding box center [106, 179] width 159 height 14
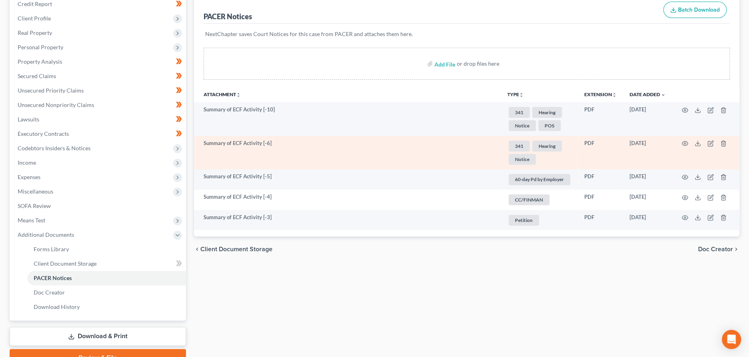
scroll to position [120, 0]
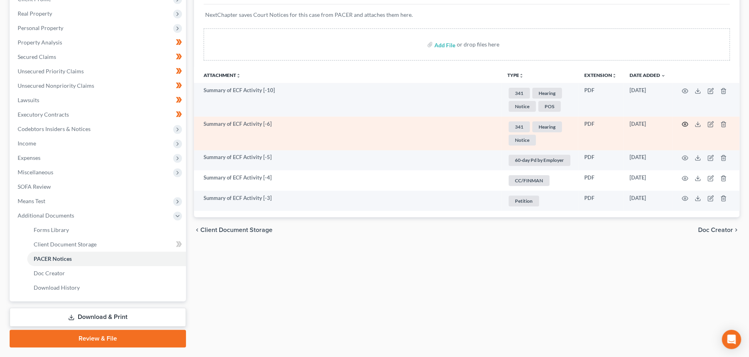
click at [685, 122] on icon "button" at bounding box center [685, 124] width 6 height 6
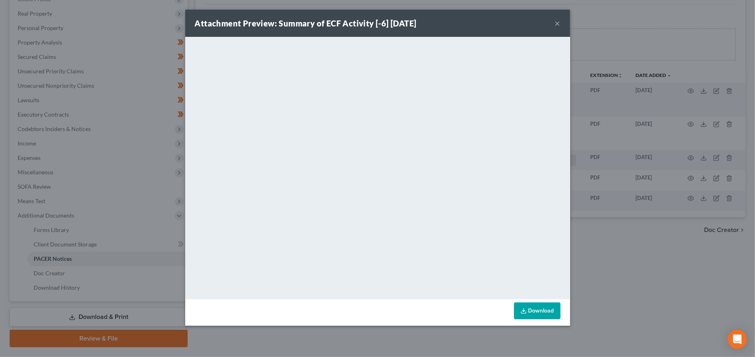
click at [556, 24] on button "×" at bounding box center [558, 23] width 6 height 10
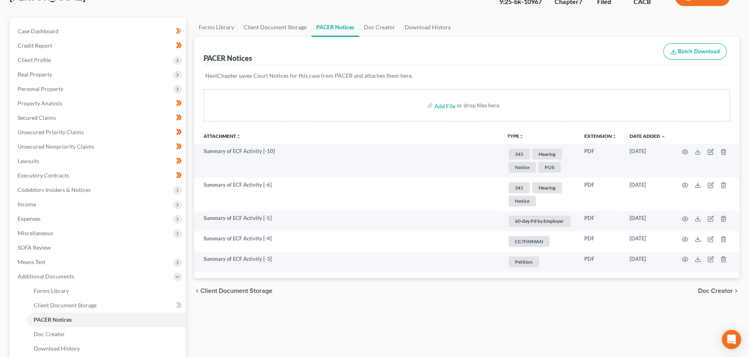
scroll to position [0, 0]
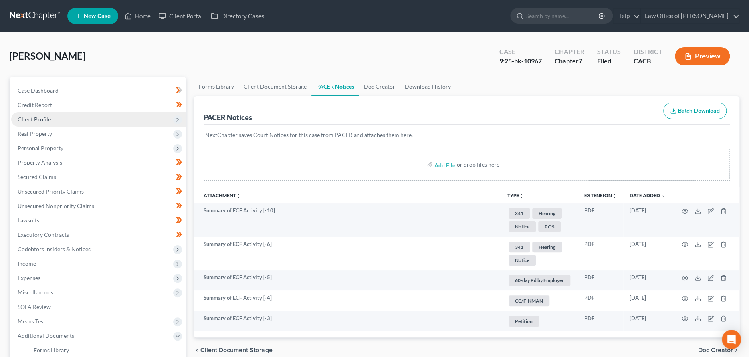
click at [91, 117] on span "Client Profile" at bounding box center [98, 119] width 175 height 14
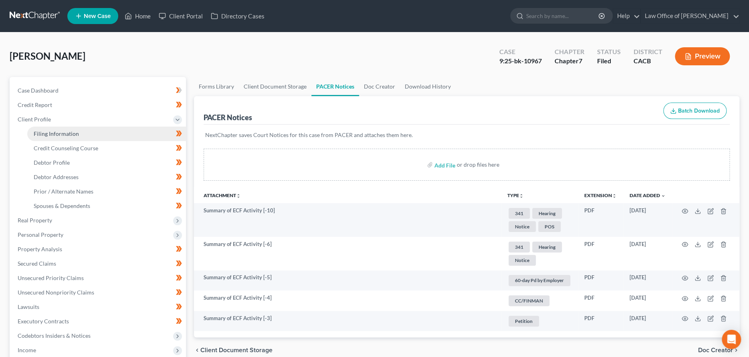
click at [99, 131] on link "Filing Information" at bounding box center [106, 134] width 159 height 14
select select "1"
select select "0"
select select "4"
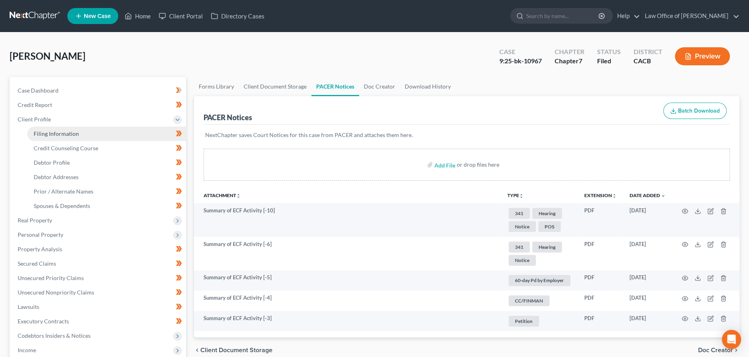
select select "0"
